Goal: Task Accomplishment & Management: Complete application form

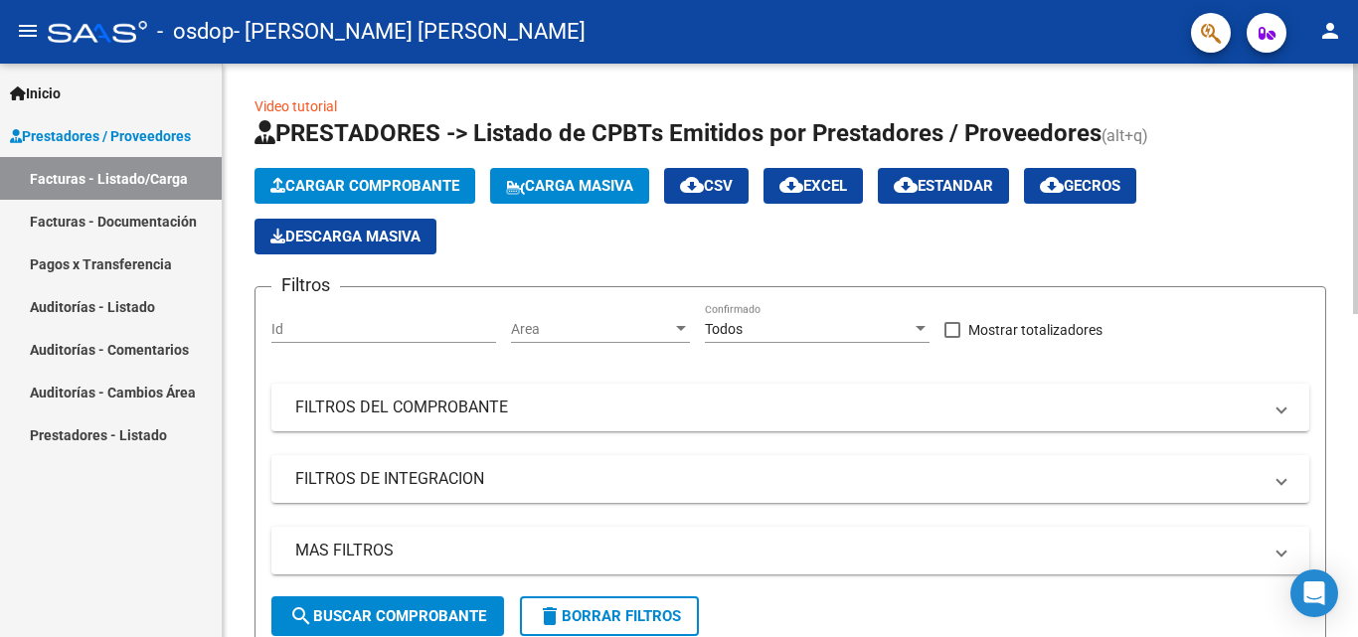
click at [407, 178] on span "Cargar Comprobante" at bounding box center [364, 186] width 189 height 18
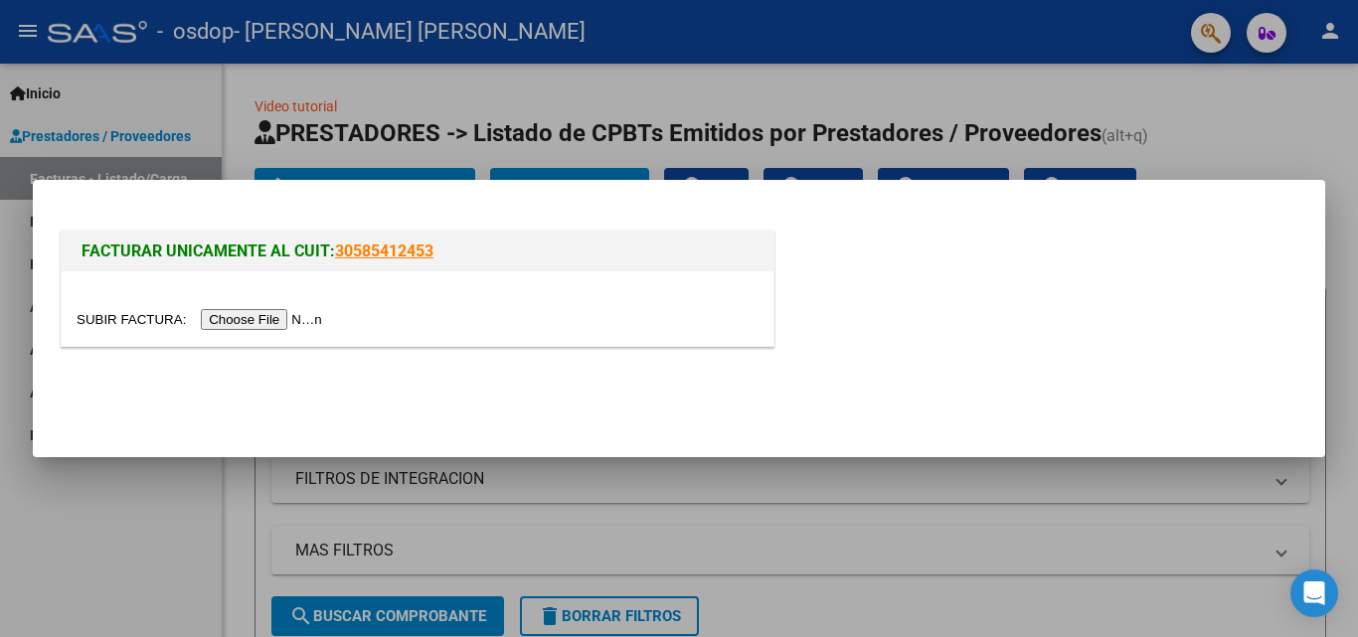
click at [294, 311] on input "file" at bounding box center [203, 319] width 252 height 21
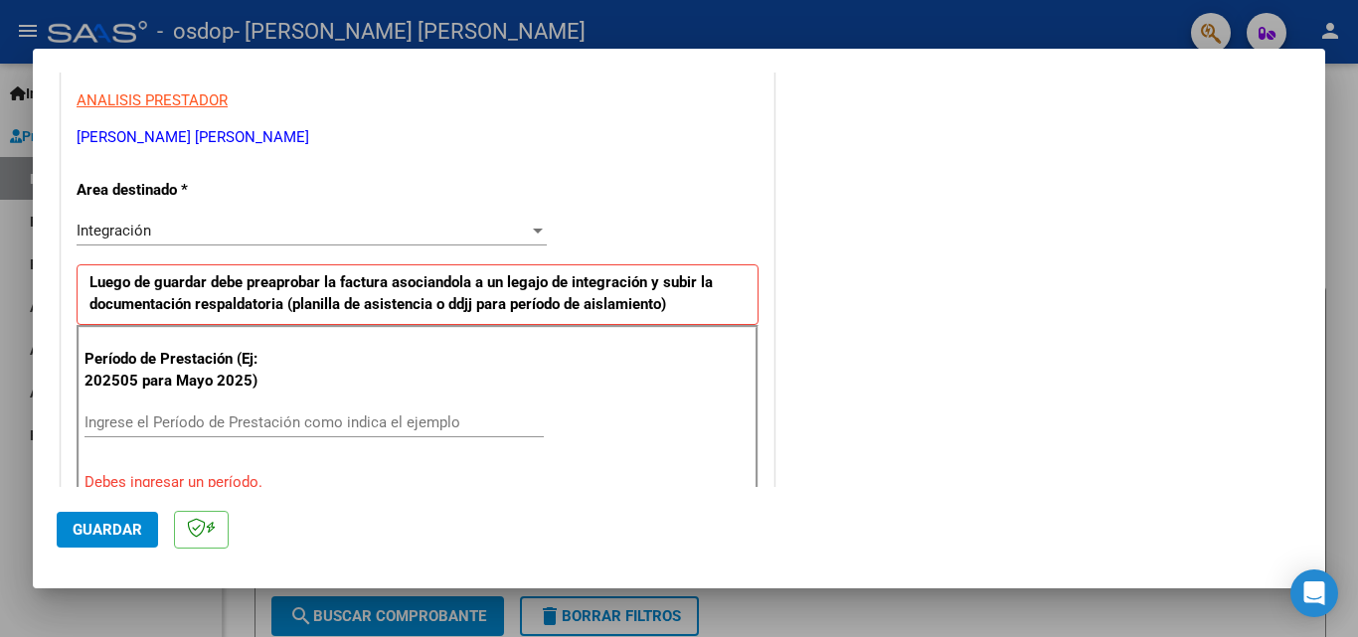
scroll to position [398, 0]
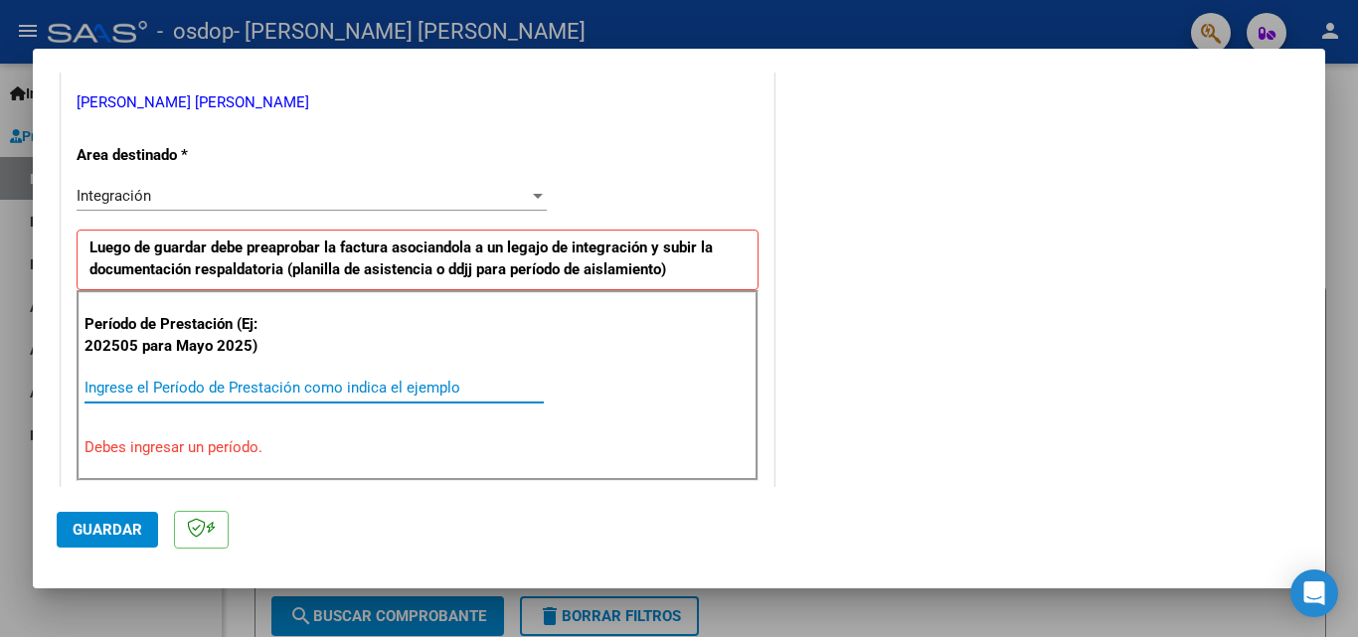
click at [109, 387] on input "Ingrese el Período de Prestación como indica el ejemplo" at bounding box center [314, 388] width 459 height 18
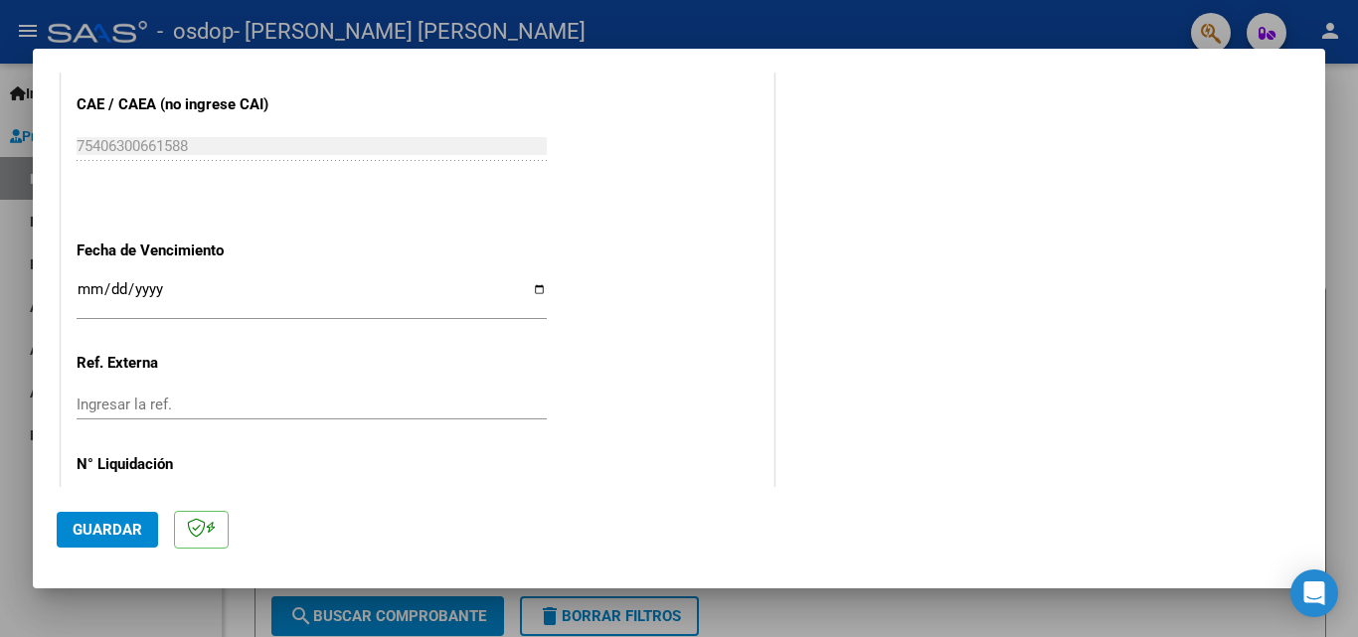
scroll to position [1293, 0]
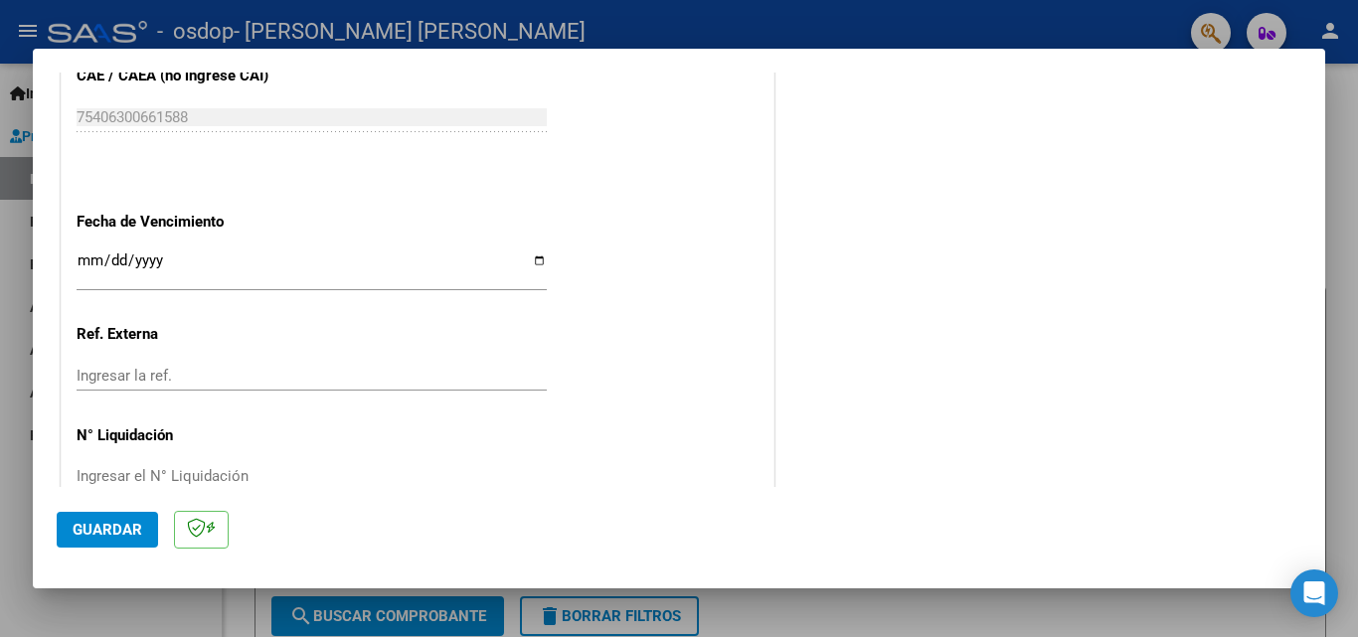
type input "202509"
click at [81, 260] on input "Ingresar la fecha" at bounding box center [312, 269] width 470 height 32
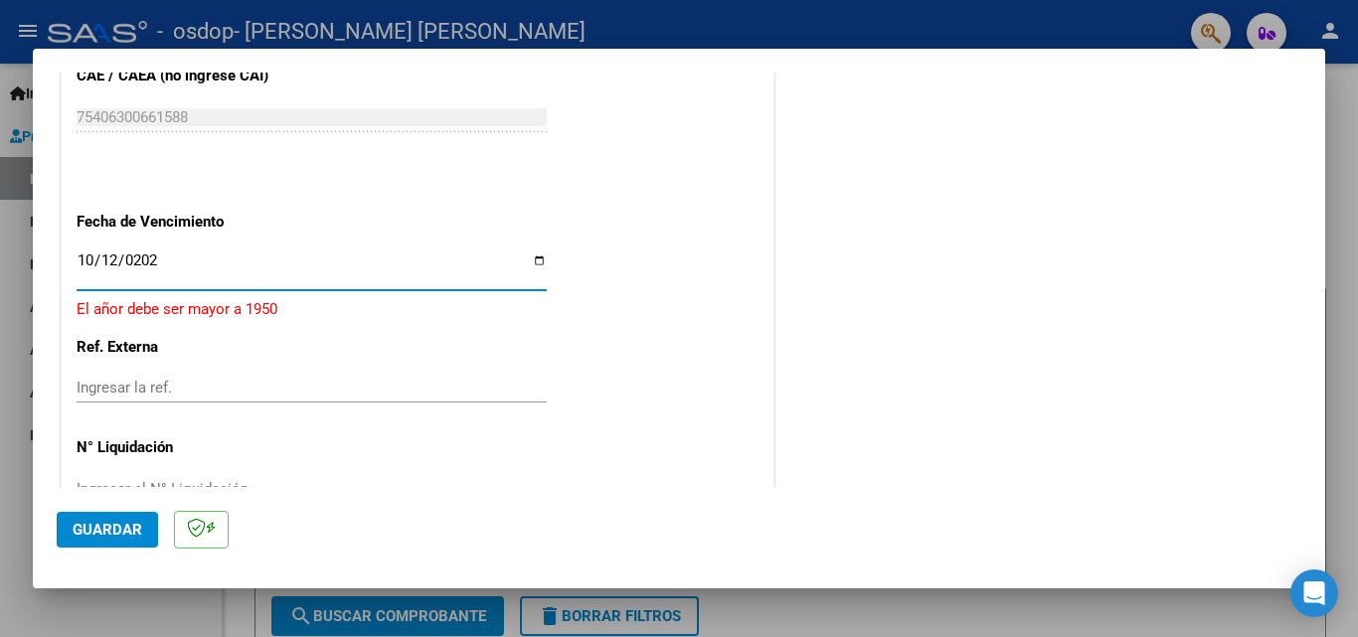
type input "[DATE]"
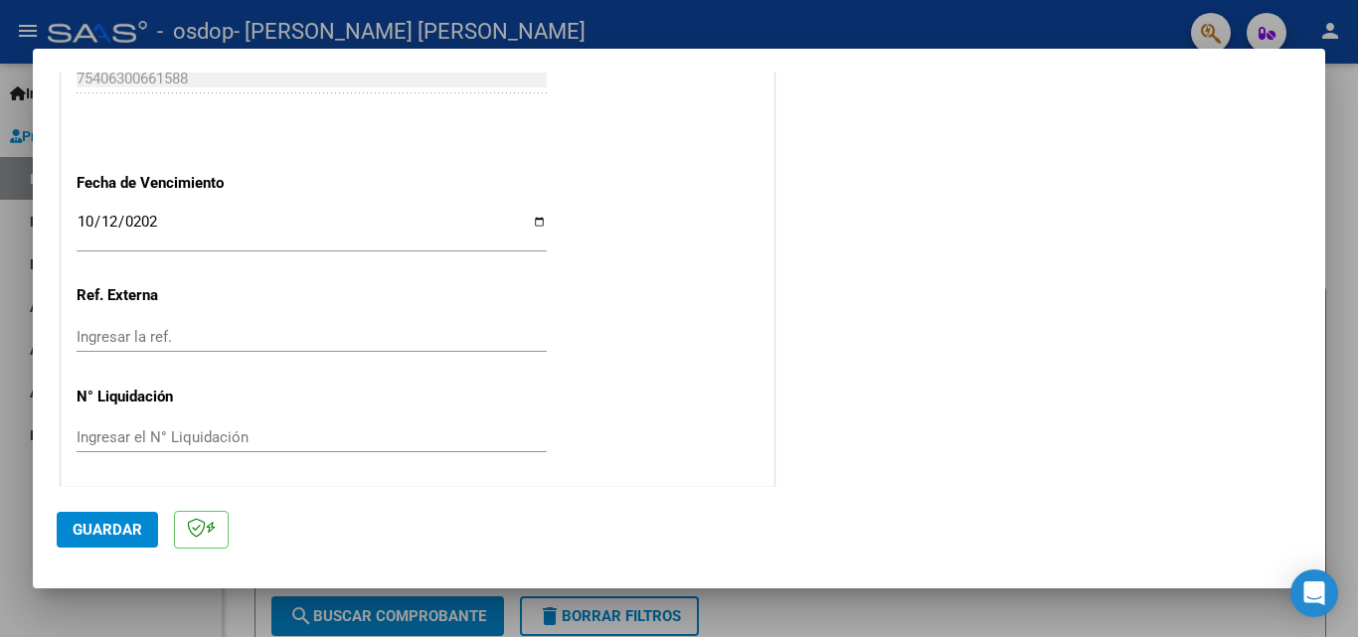
scroll to position [1335, 0]
click at [87, 527] on span "Guardar" at bounding box center [108, 530] width 70 height 18
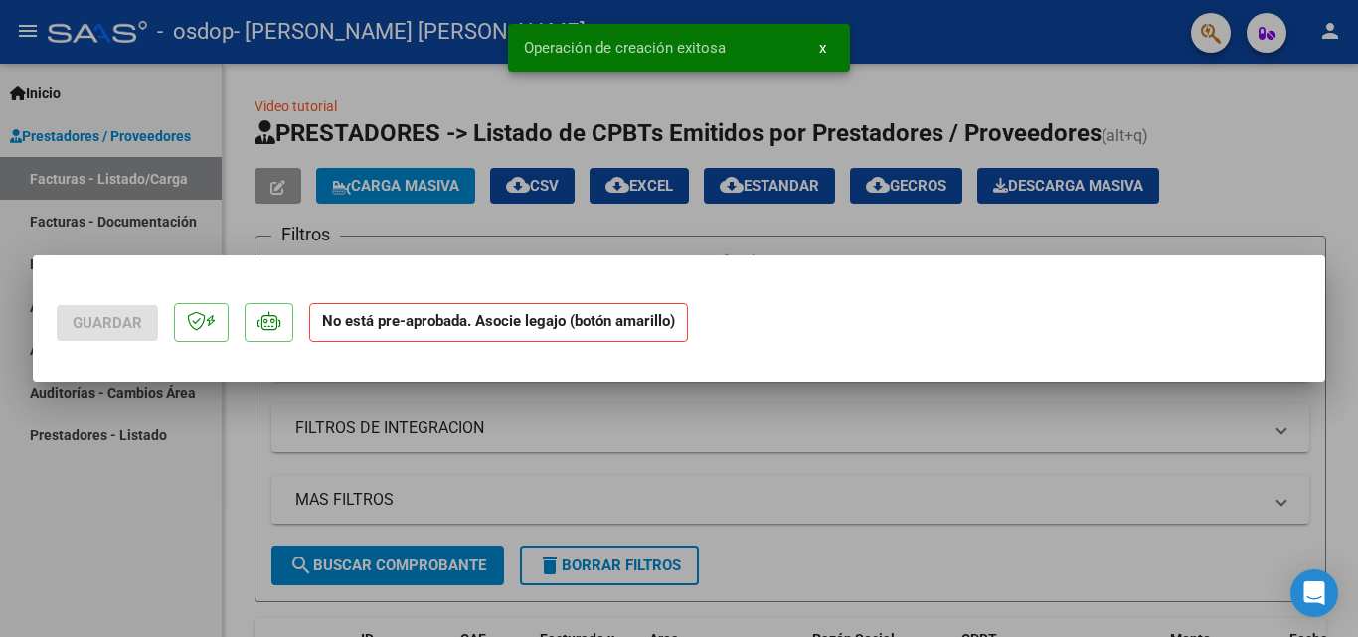
scroll to position [0, 0]
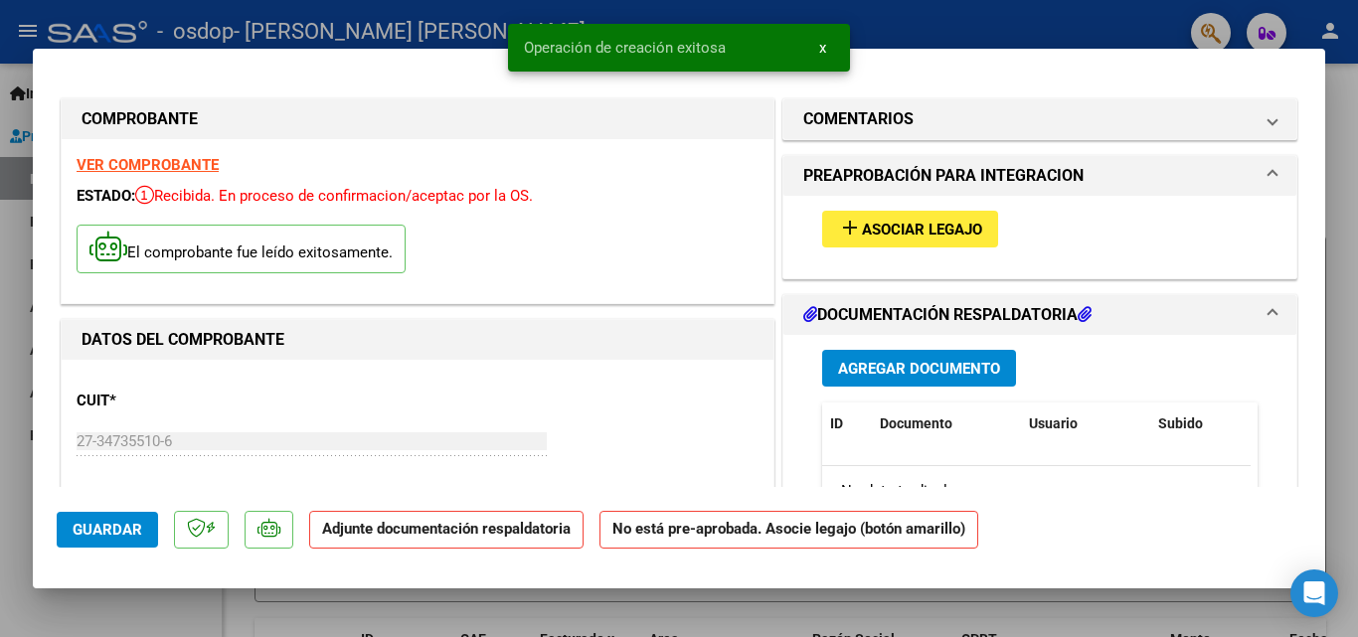
click at [900, 239] on span "Asociar Legajo" at bounding box center [922, 230] width 120 height 18
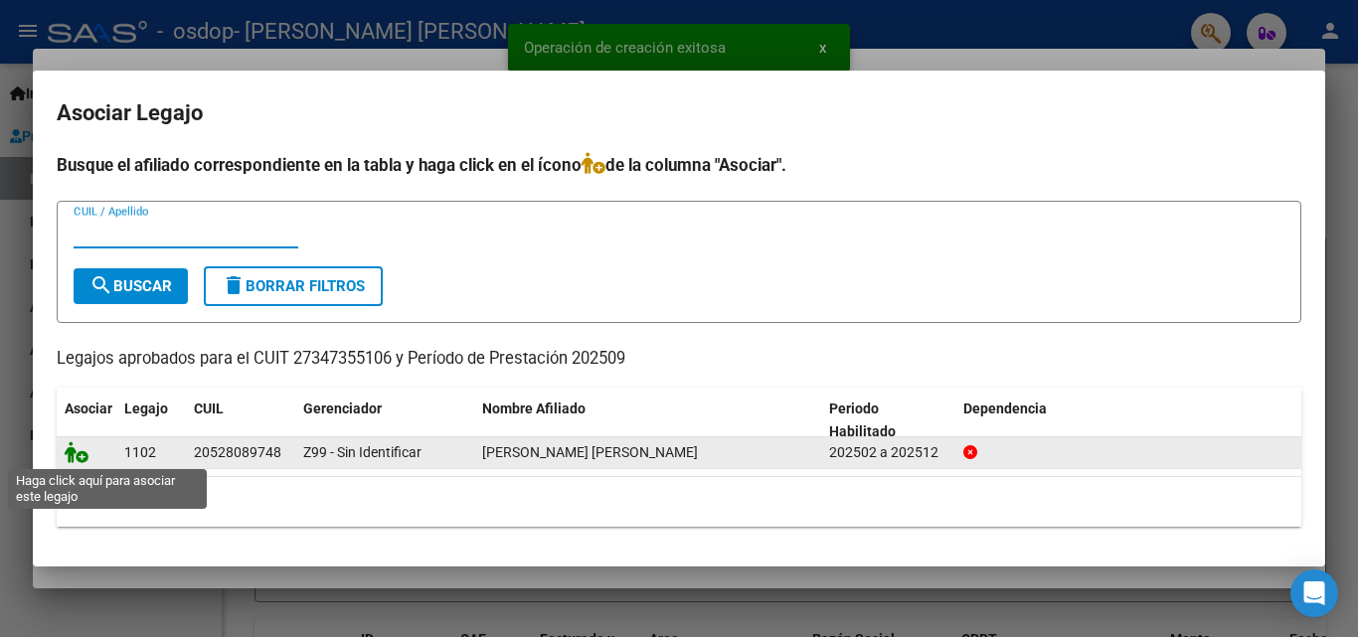
click at [77, 456] on icon at bounding box center [77, 452] width 24 height 22
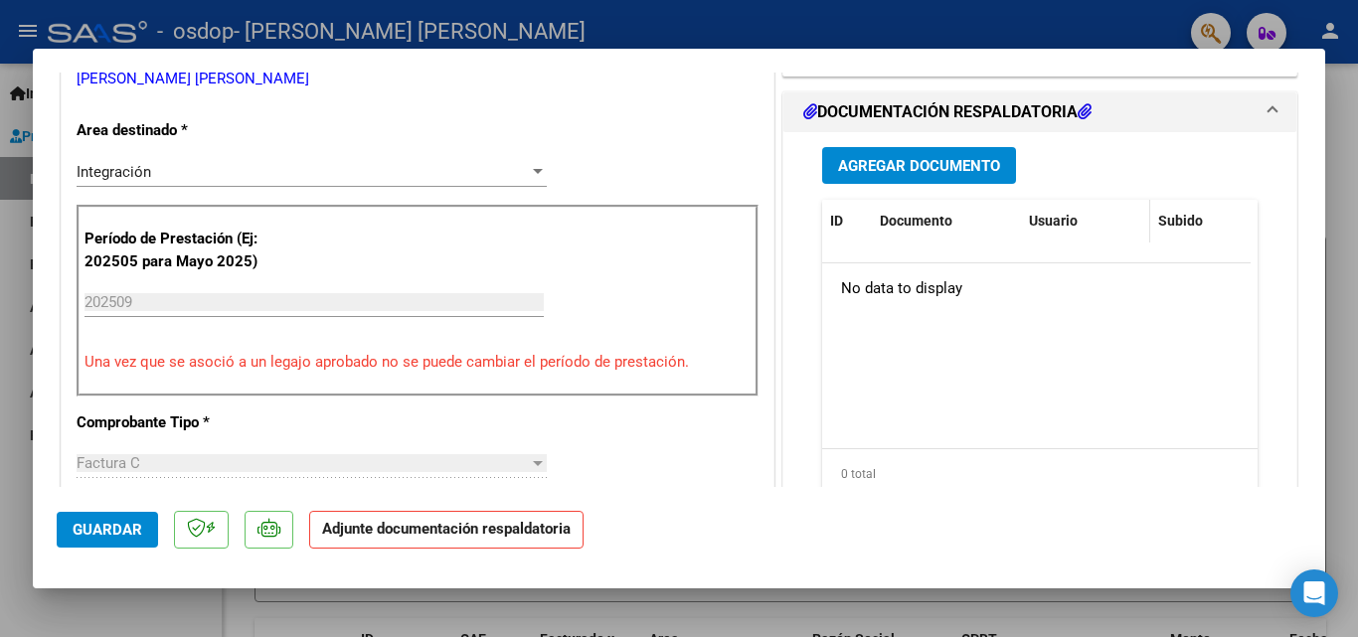
scroll to position [398, 0]
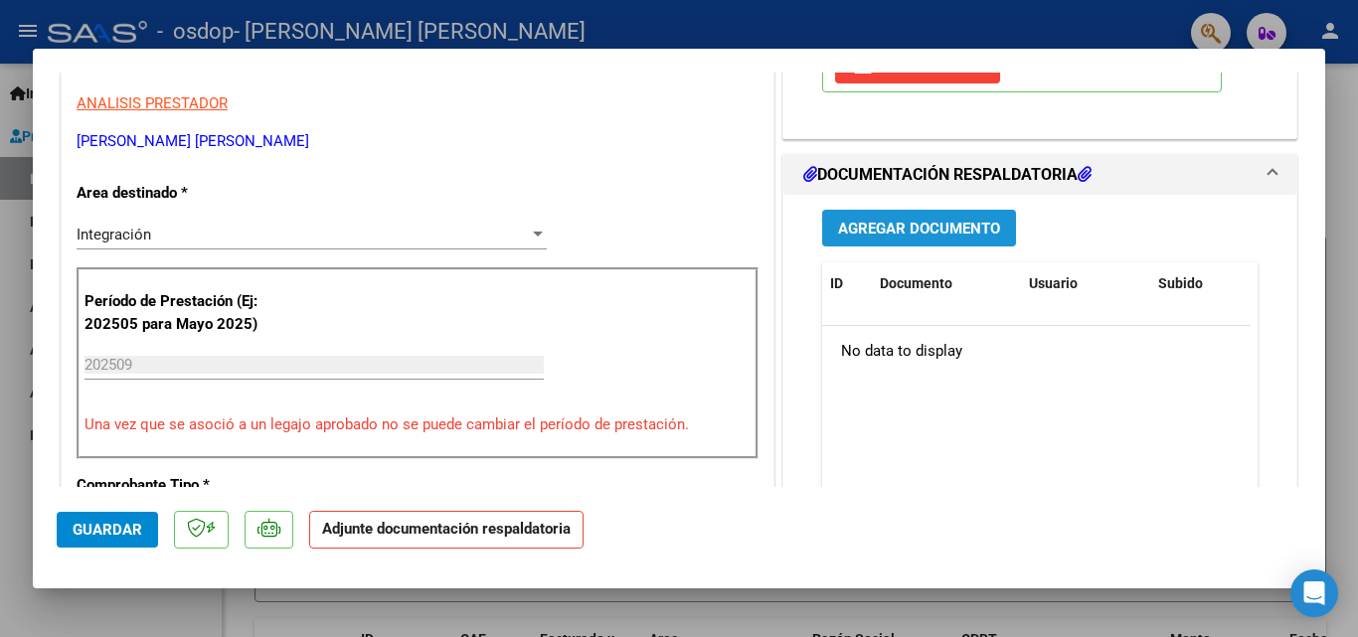
click at [954, 229] on span "Agregar Documento" at bounding box center [919, 229] width 162 height 18
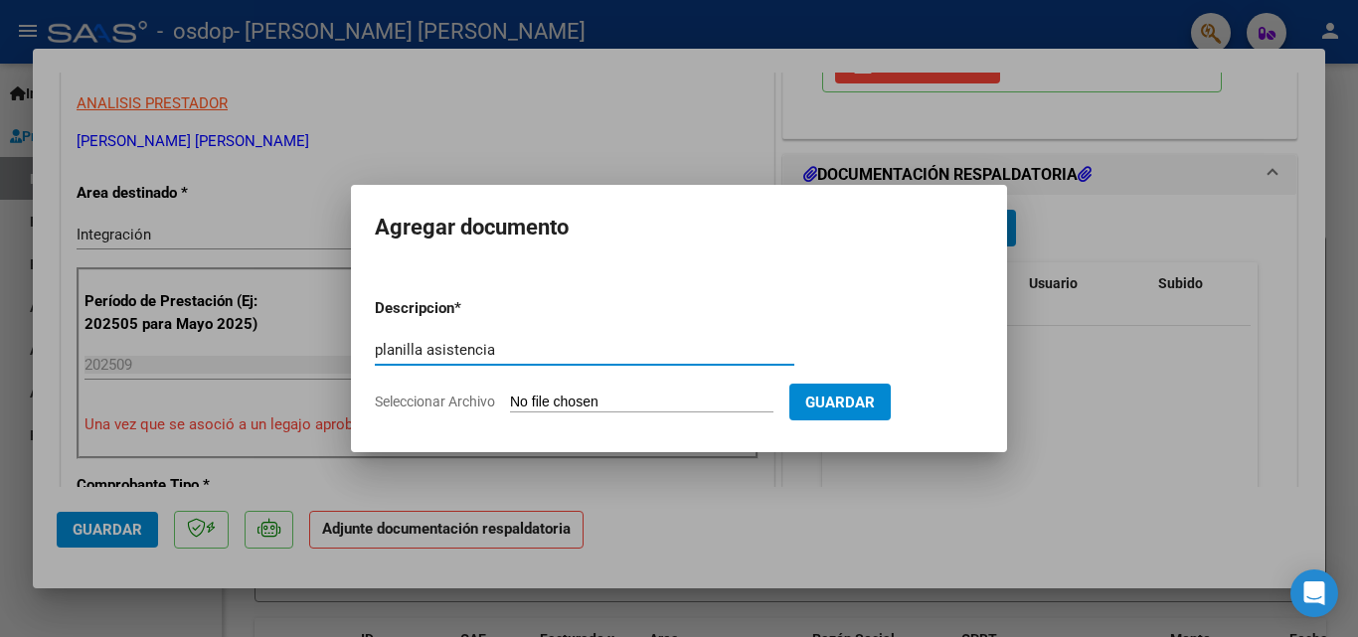
type input "planilla asistencia"
click at [631, 404] on input "Seleccionar Archivo" at bounding box center [641, 403] width 263 height 19
type input "C:\fakepath\planilla asistencia [PERSON_NAME] septiembre 2025 psp.pdf"
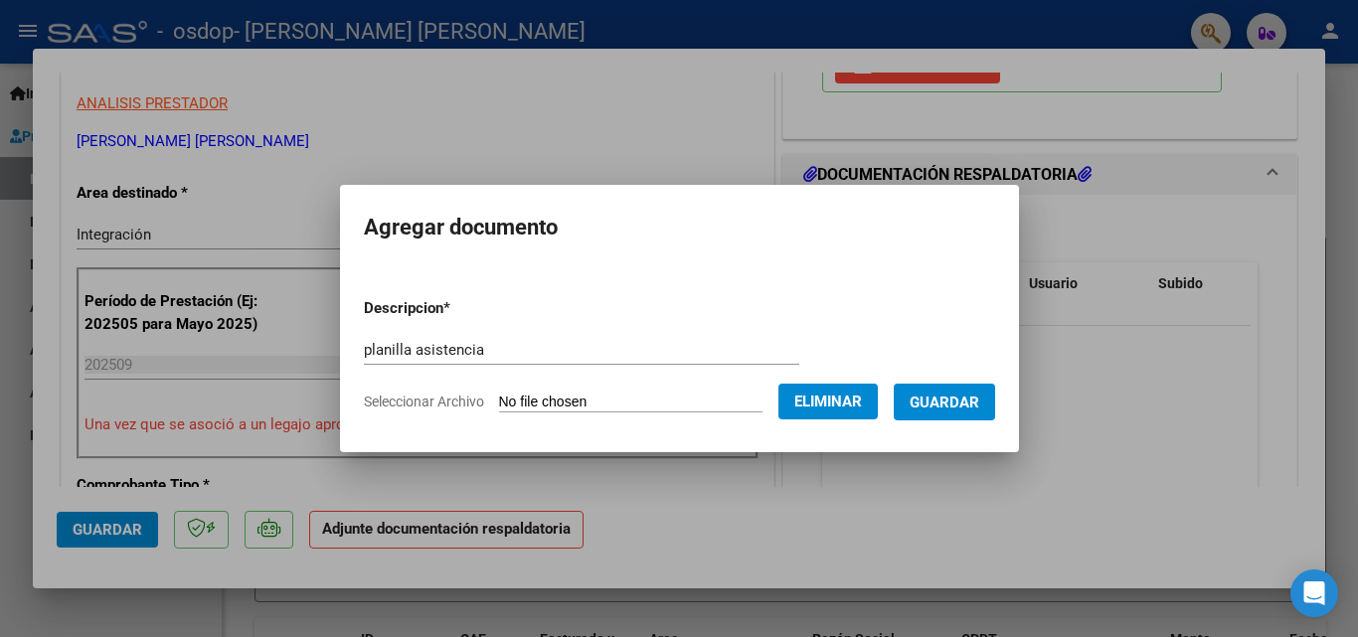
click at [990, 415] on button "Guardar" at bounding box center [944, 402] width 101 height 37
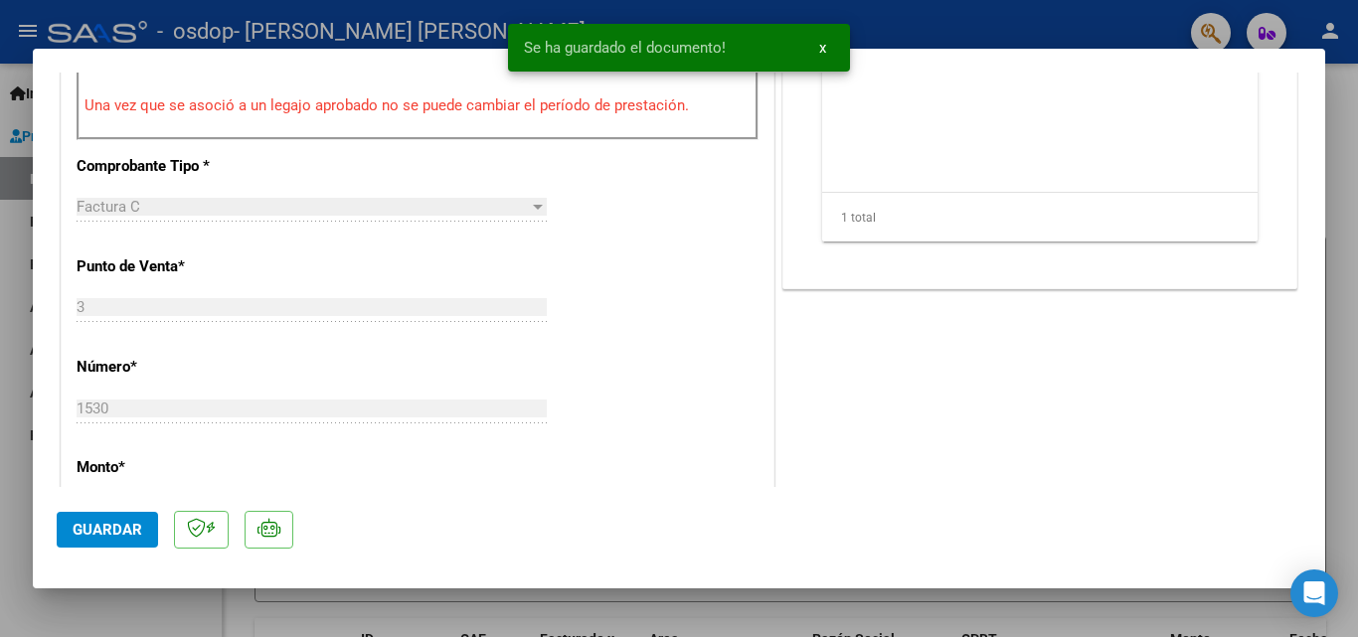
scroll to position [795, 0]
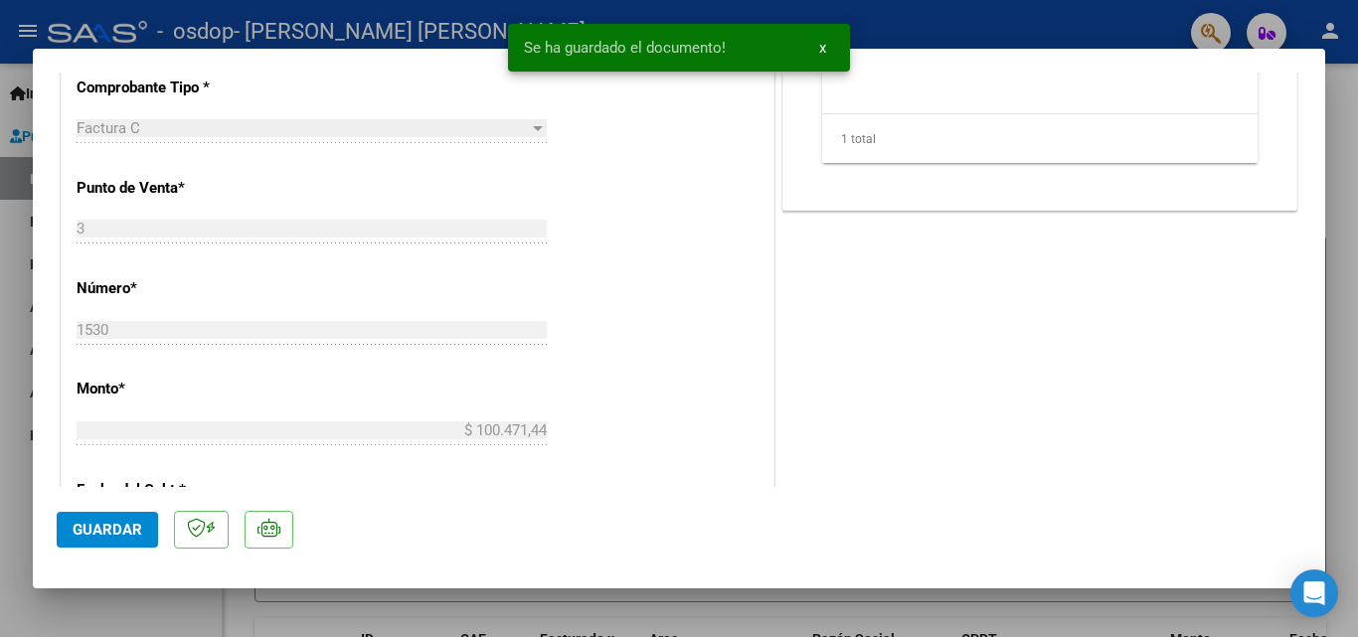
click at [145, 541] on button "Guardar" at bounding box center [107, 530] width 101 height 36
click at [919, 44] on div at bounding box center [679, 318] width 1358 height 637
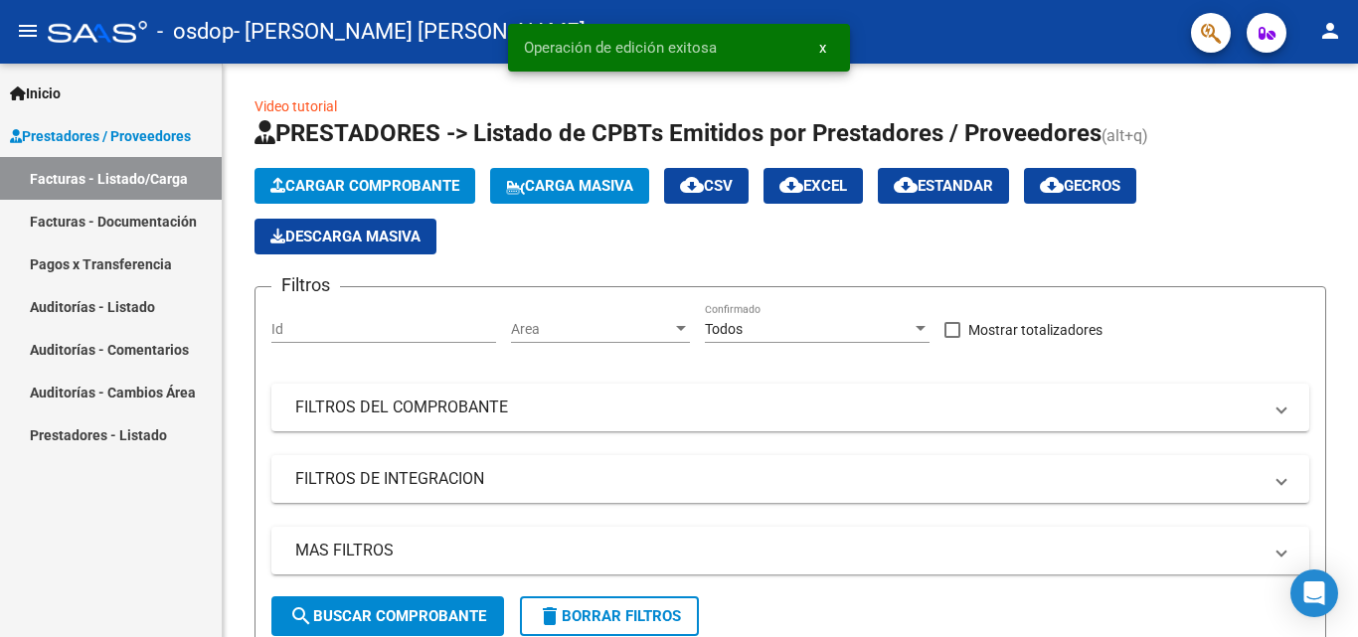
click at [998, 20] on div "- osdop - [PERSON_NAME] [PERSON_NAME]" at bounding box center [611, 32] width 1127 height 44
